Goal: Answer question/provide support: Answer question/provide support

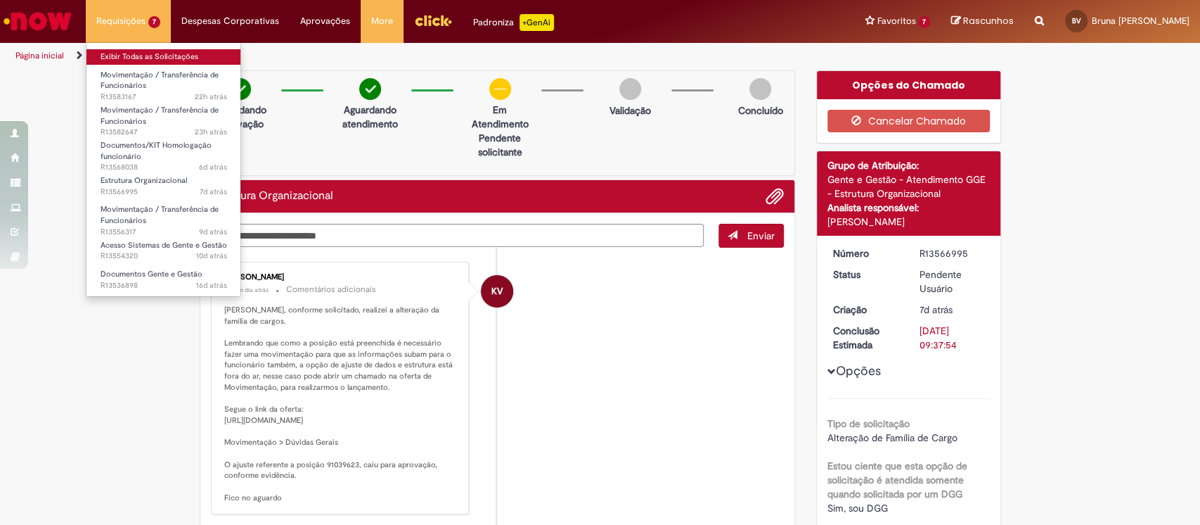
click at [135, 52] on link "Exibir Todas as Solicitações" at bounding box center [163, 56] width 155 height 15
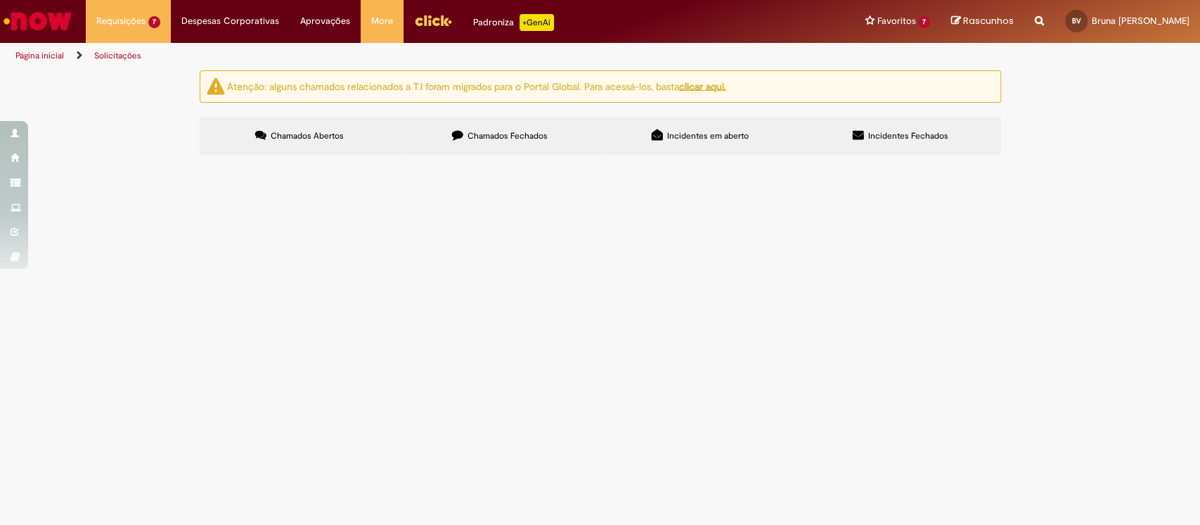
click at [0, 0] on span "ola, Segue base para subir o [MEDICAL_DATA]. As posições foram alteradas e agor…" at bounding box center [0, 0] width 0 height 0
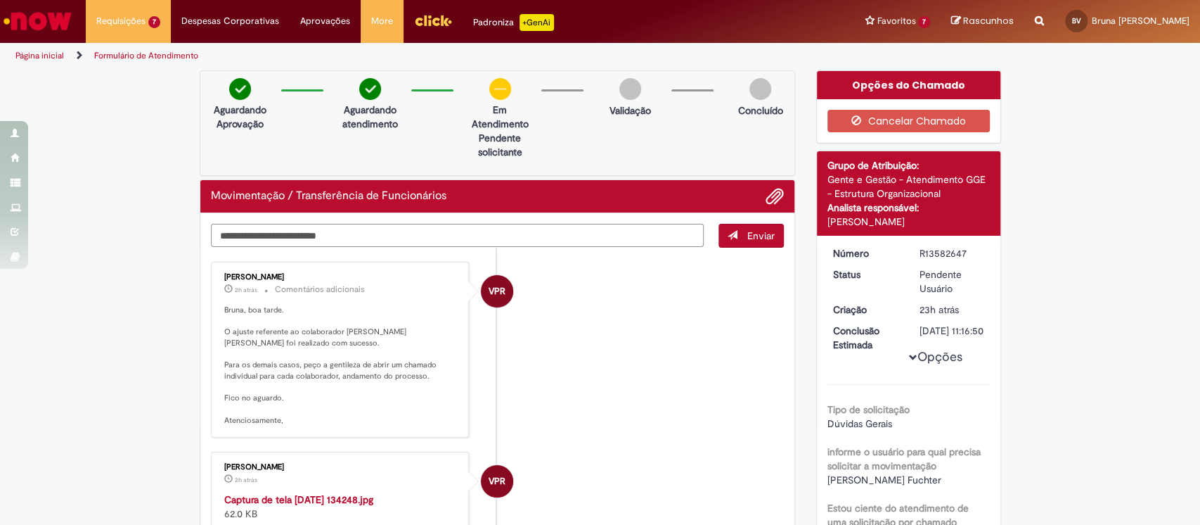
click at [304, 229] on textarea "Digite sua mensagem aqui..." at bounding box center [458, 236] width 494 height 24
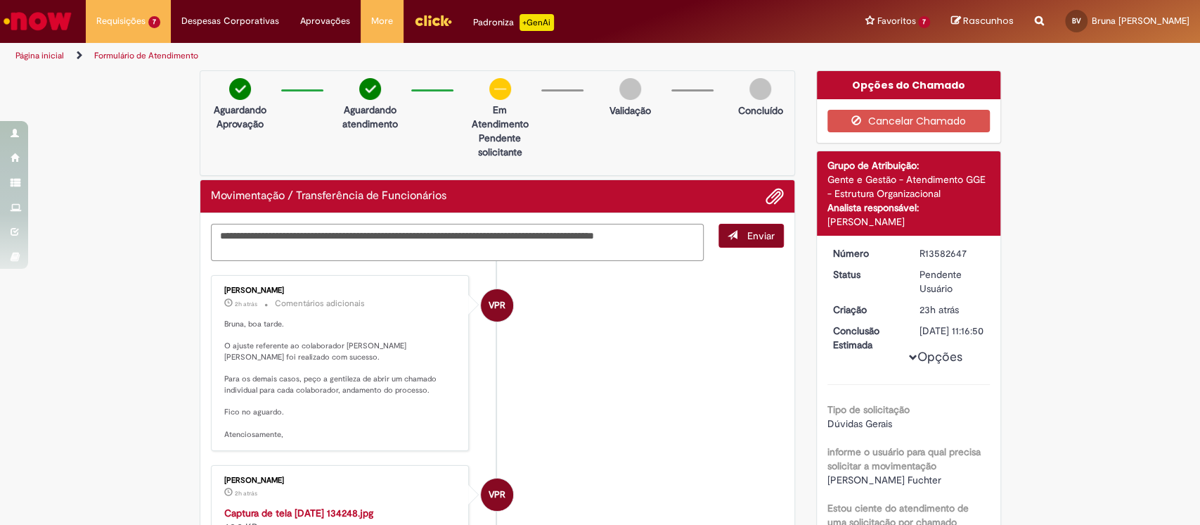
type textarea "**********"
click at [731, 233] on button "Enviar" at bounding box center [751, 236] width 65 height 24
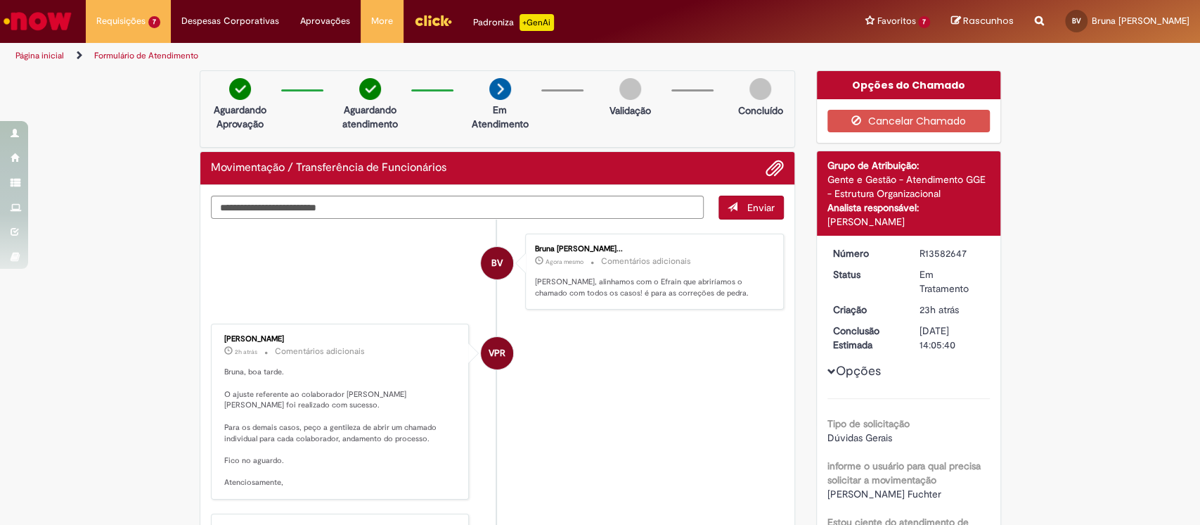
drag, startPoint x: 293, startPoint y: 337, endPoint x: 217, endPoint y: 336, distance: 76.7
click at [224, 336] on div "[PERSON_NAME]" at bounding box center [341, 339] width 234 height 8
click at [420, 271] on li "BV [PERSON_NAME]... 17m atrás 17 minutos atrás Comentários adicionais [PERSON_N…" at bounding box center [498, 271] width 574 height 77
drag, startPoint x: 296, startPoint y: 335, endPoint x: 207, endPoint y: 334, distance: 88.6
click at [215, 334] on div "[PERSON_NAME] 2h atrás 2 horas atrás Comentários adicionais Bruna, boa tarde. O…" at bounding box center [340, 411] width 250 height 167
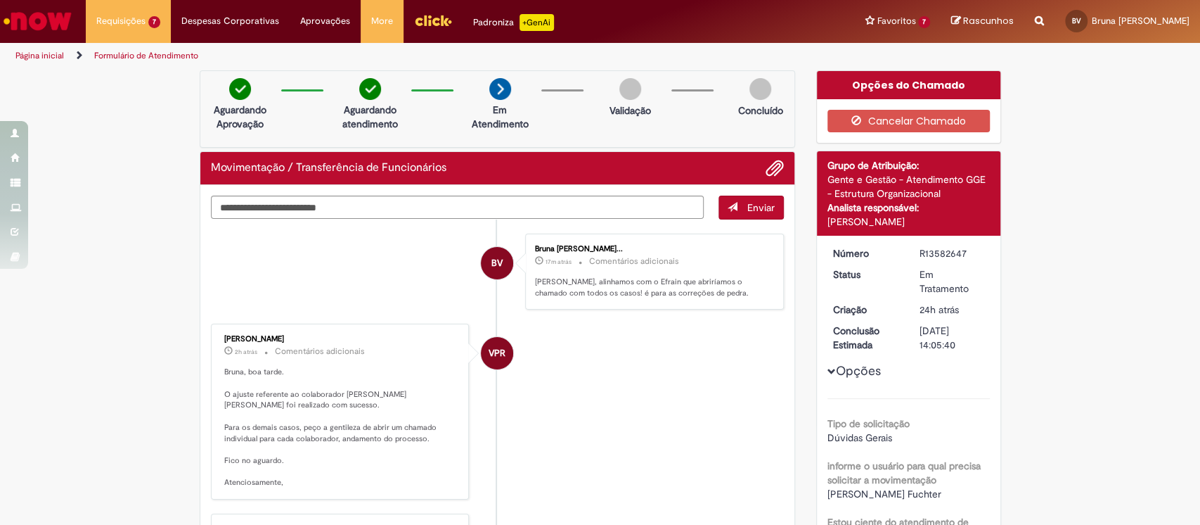
copy div "[PERSON_NAME]"
